Goal: Information Seeking & Learning: Find specific fact

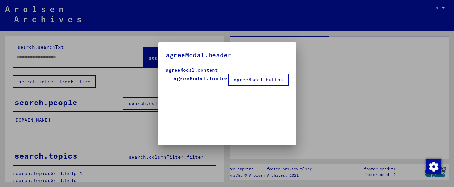
type input "*******"
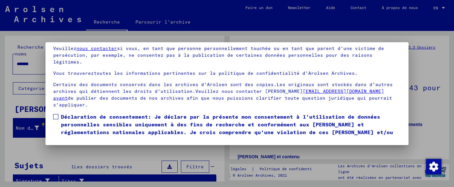
scroll to position [40, 0]
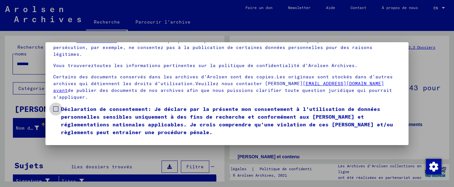
click at [56, 106] on span at bounding box center [55, 108] width 5 height 5
click at [84, 139] on button "Je suis d'accord" at bounding box center [81, 145] width 57 height 12
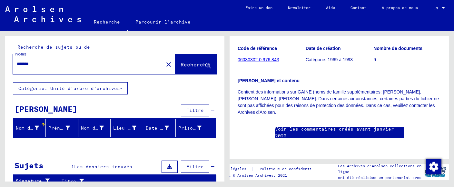
scroll to position [0, 0]
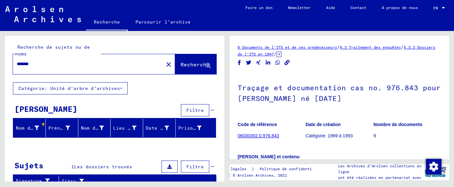
click at [266, 133] on link "06030302.0.976.843" at bounding box center [258, 135] width 41 height 5
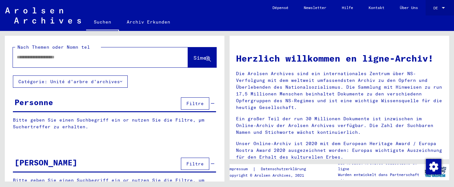
click at [444, 7] on div at bounding box center [443, 8] width 3 height 2
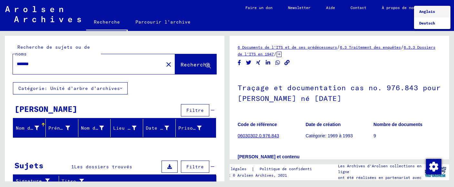
click at [307, 49] on div at bounding box center [227, 93] width 454 height 187
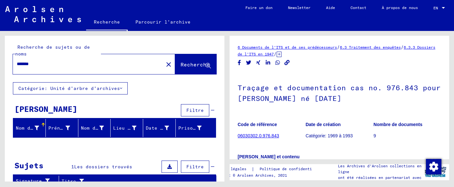
click at [282, 52] on icon at bounding box center [279, 54] width 5 height 5
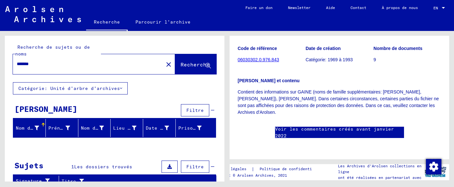
scroll to position [68, 0]
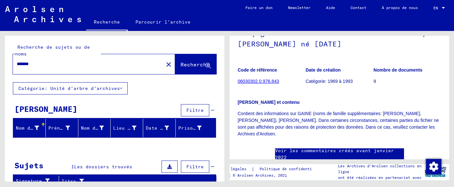
click at [338, 151] on link "Voir les commentaires créés avant janvier 2022" at bounding box center [339, 154] width 129 height 14
drag, startPoint x: 48, startPoint y: 58, endPoint x: 0, endPoint y: 58, distance: 48.4
click at [17, 61] on input "*******" at bounding box center [88, 64] width 143 height 7
click at [195, 61] on span "Recherche" at bounding box center [195, 64] width 29 height 6
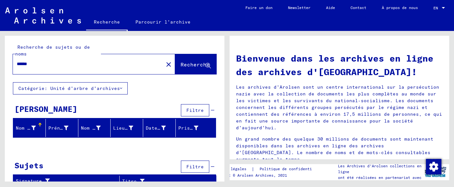
click at [122, 82] on button "Catégorie: Unité d'arbre d'archives" at bounding box center [70, 88] width 115 height 12
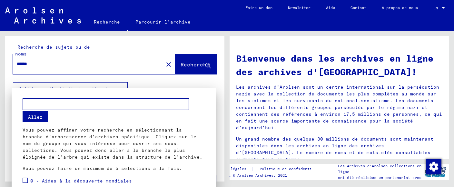
click at [156, 82] on div at bounding box center [227, 93] width 454 height 187
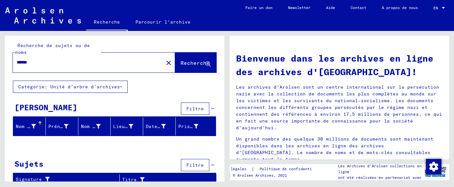
scroll to position [3, 0]
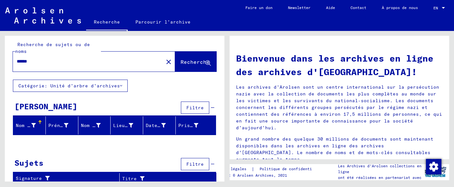
click at [23, 122] on div "Nom de famille" at bounding box center [26, 125] width 20 height 7
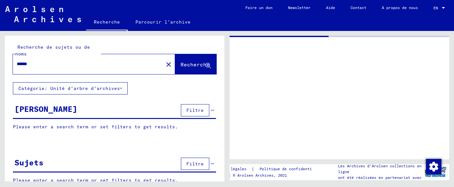
type input "**********"
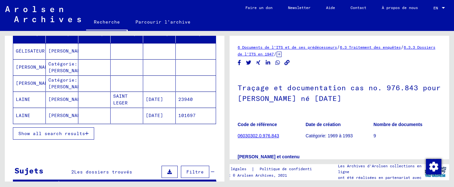
scroll to position [178, 0]
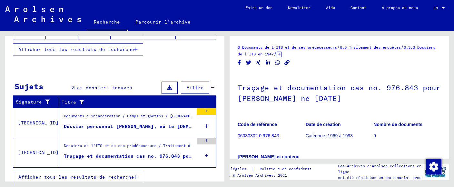
click at [143, 123] on div "Dossier personnel [PERSON_NAME], né le [DEMOGRAPHIC_DATA], né à SAINT LEGER" at bounding box center [129, 126] width 130 height 7
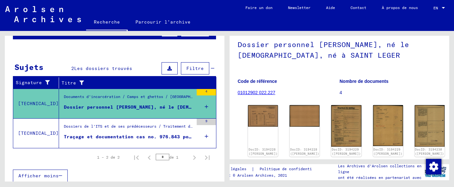
scroll to position [68, 0]
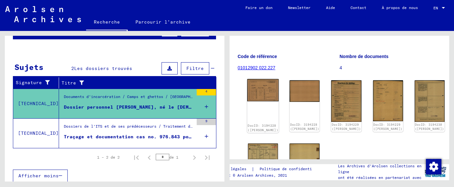
click at [256, 81] on img at bounding box center [263, 90] width 32 height 23
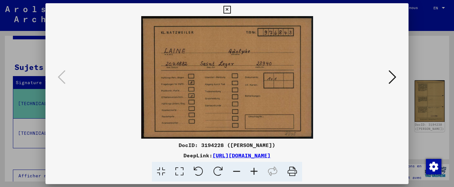
click at [256, 81] on img at bounding box center [226, 77] width 319 height 123
click at [231, 11] on icon at bounding box center [226, 10] width 7 height 8
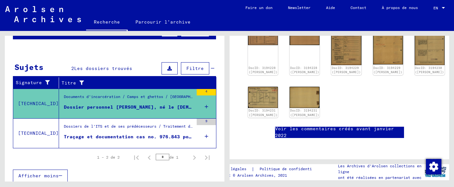
scroll to position [136, 0]
